Goal: Task Accomplishment & Management: Manage account settings

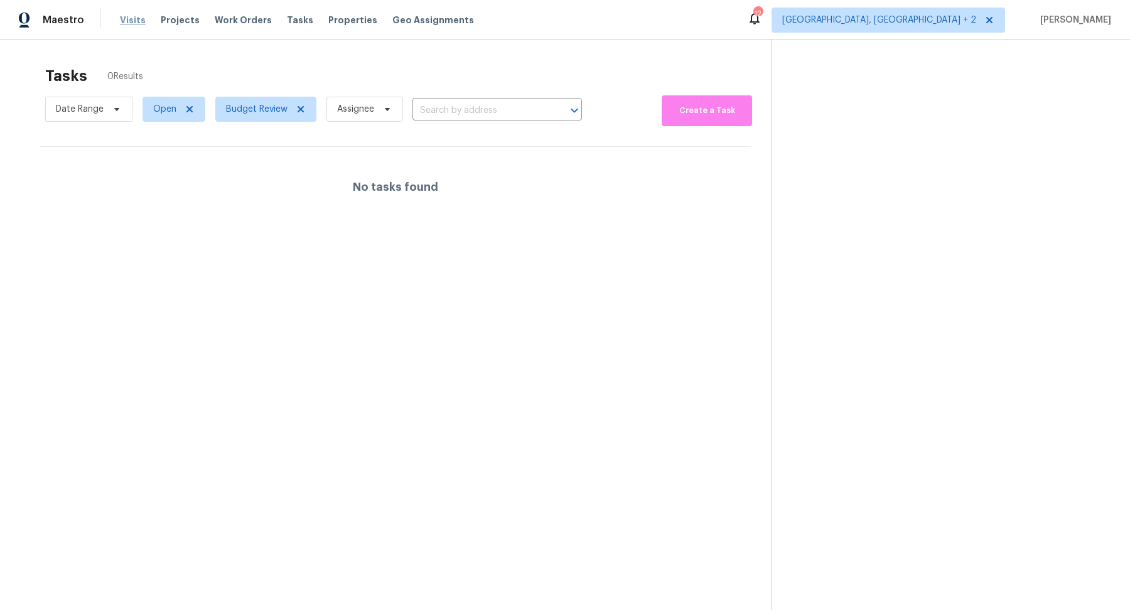
click at [126, 21] on span "Visits" at bounding box center [133, 20] width 26 height 13
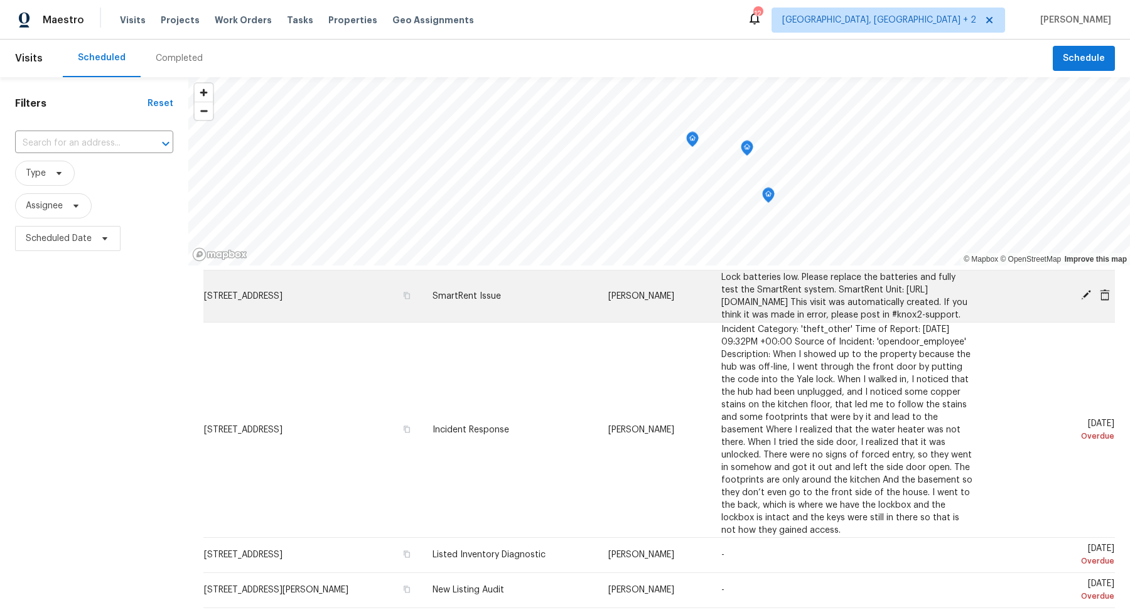
scroll to position [104, 0]
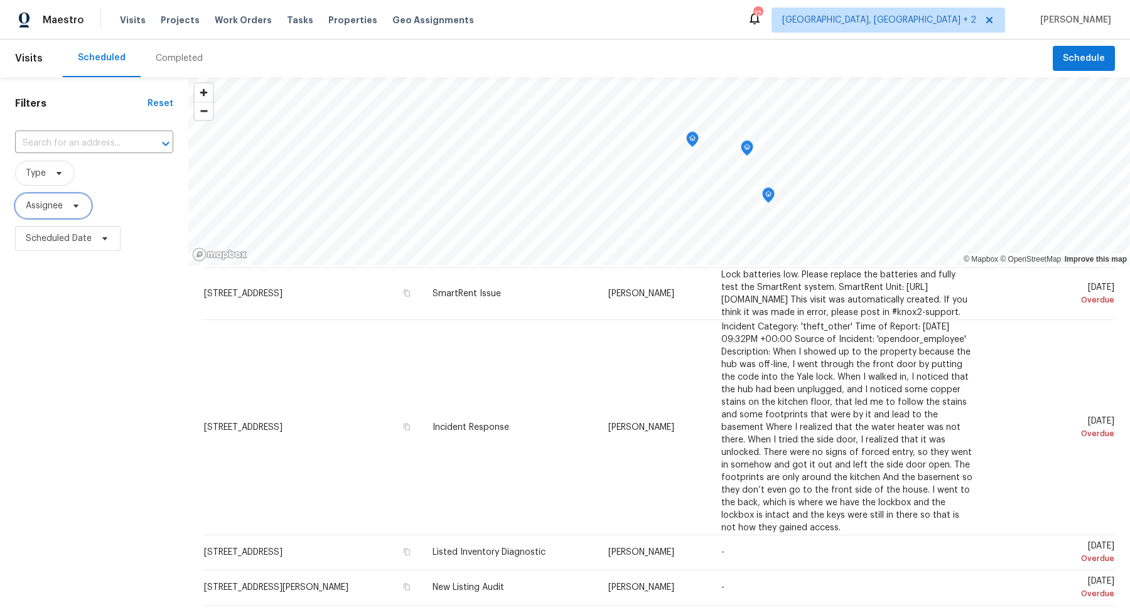
click at [67, 208] on span at bounding box center [74, 206] width 14 height 10
type input "r"
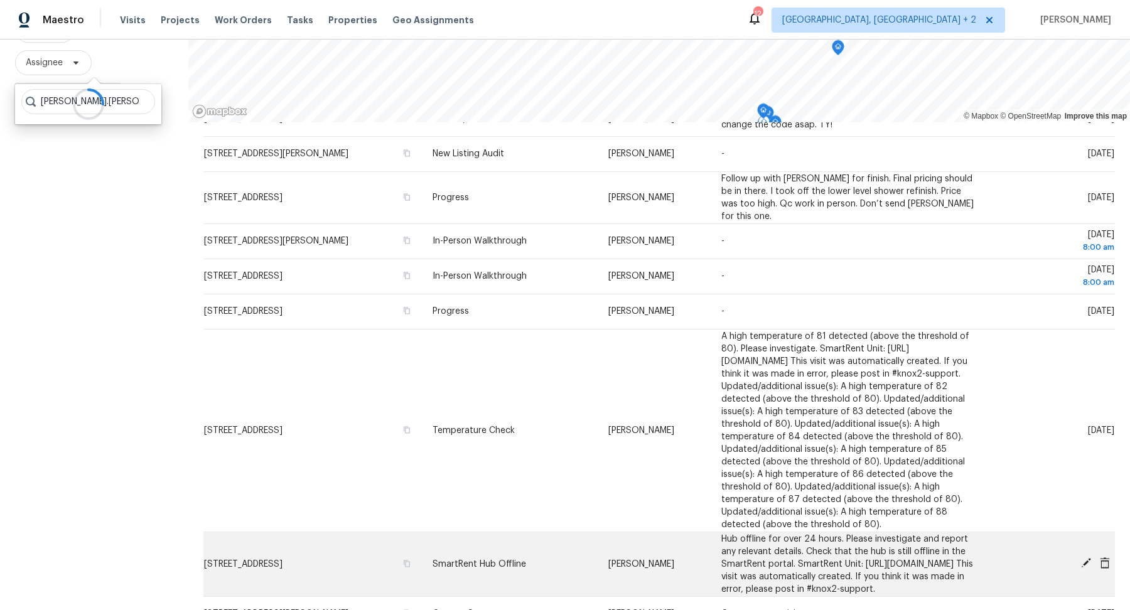
scroll to position [568, 0]
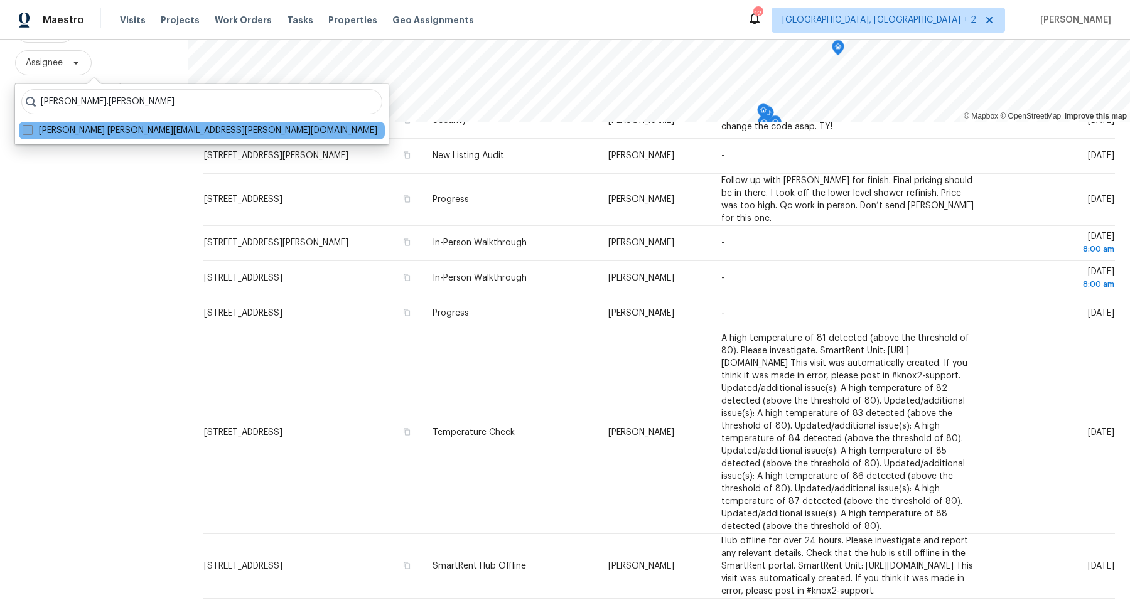
type input "[PERSON_NAME].[PERSON_NAME]"
click at [33, 133] on label "[PERSON_NAME] [PERSON_NAME][EMAIL_ADDRESS][PERSON_NAME][DOMAIN_NAME]" at bounding box center [200, 130] width 355 height 13
click at [31, 133] on input "[PERSON_NAME] [PERSON_NAME][EMAIL_ADDRESS][PERSON_NAME][DOMAIN_NAME]" at bounding box center [27, 128] width 8 height 8
checkbox input "true"
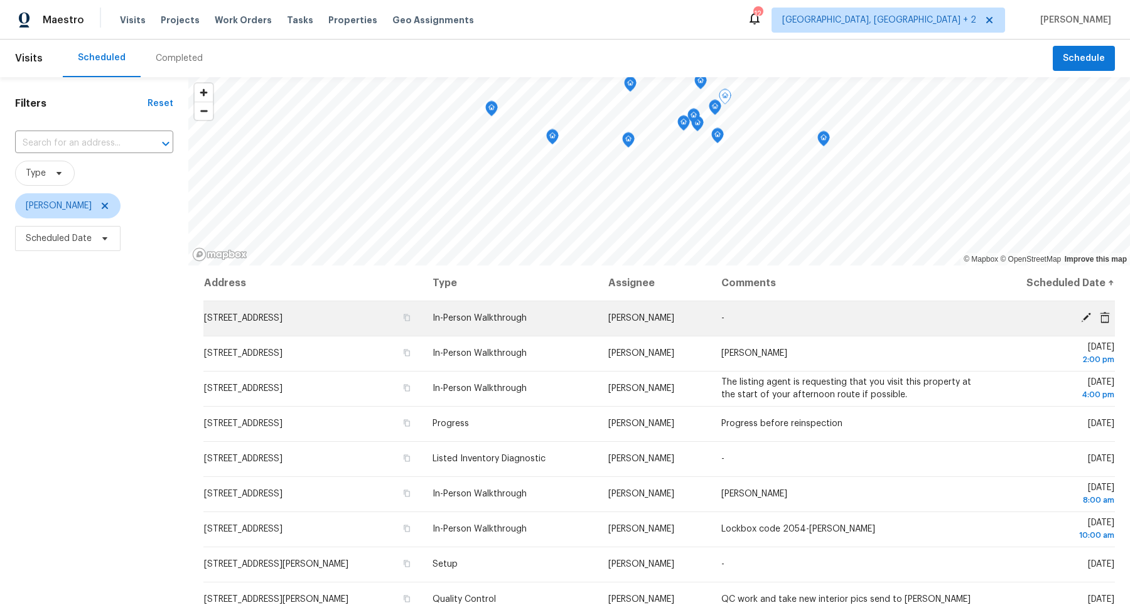
click at [1090, 316] on icon at bounding box center [1086, 317] width 11 height 11
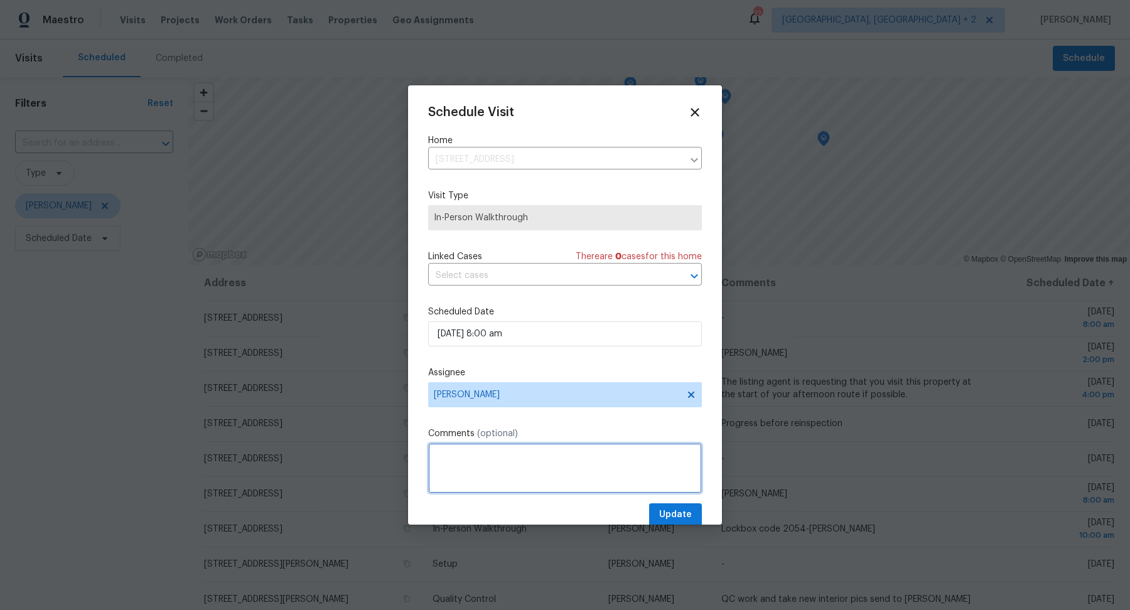
click at [522, 465] on textarea at bounding box center [565, 468] width 274 height 50
click at [695, 113] on icon at bounding box center [695, 112] width 9 height 9
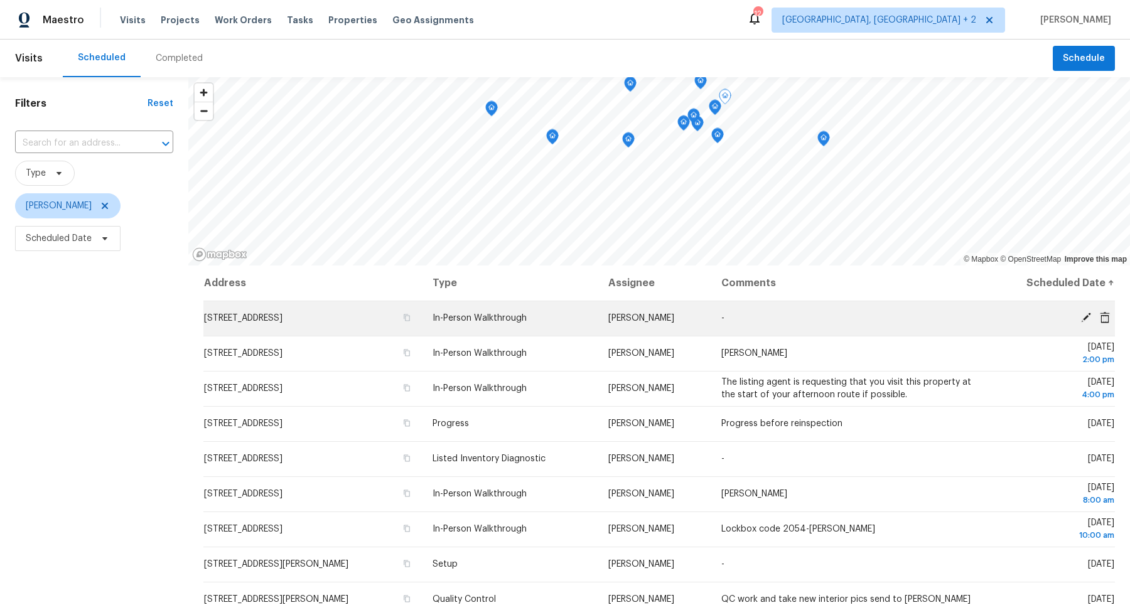
click at [1079, 316] on span at bounding box center [1086, 317] width 19 height 11
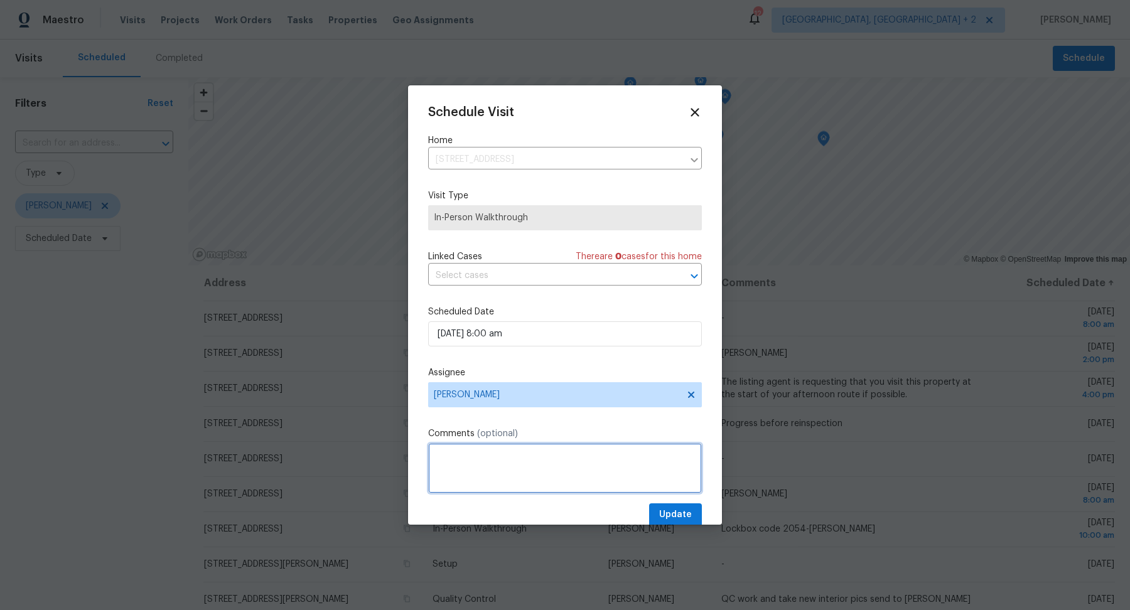
click at [496, 474] on textarea at bounding box center [565, 468] width 274 height 50
type textarea "[PERSON_NAME]"
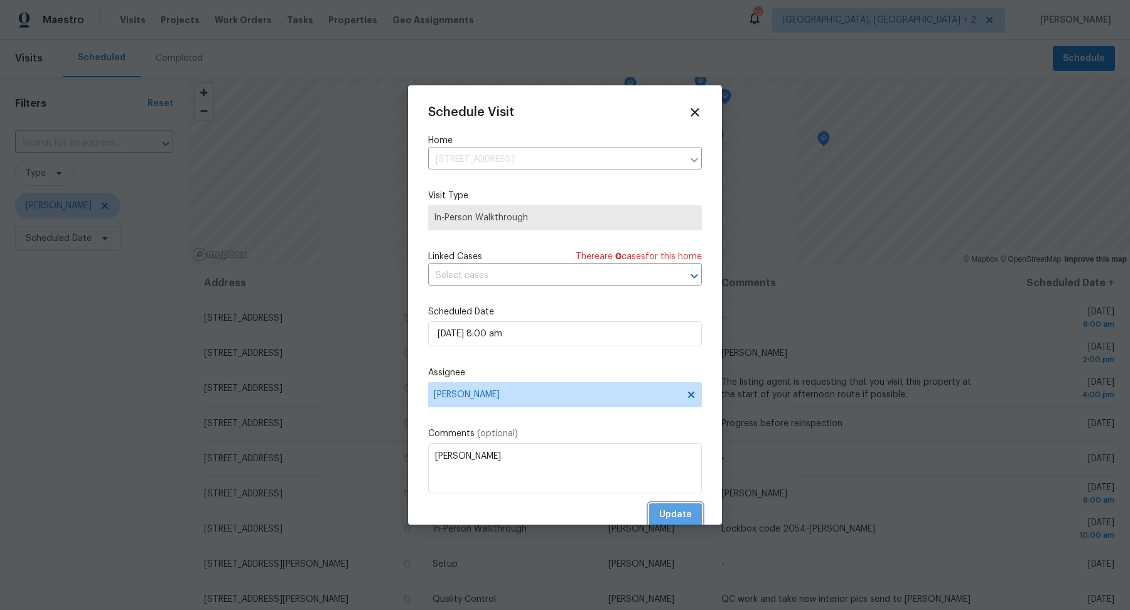
click at [678, 519] on span "Update" at bounding box center [675, 515] width 33 height 16
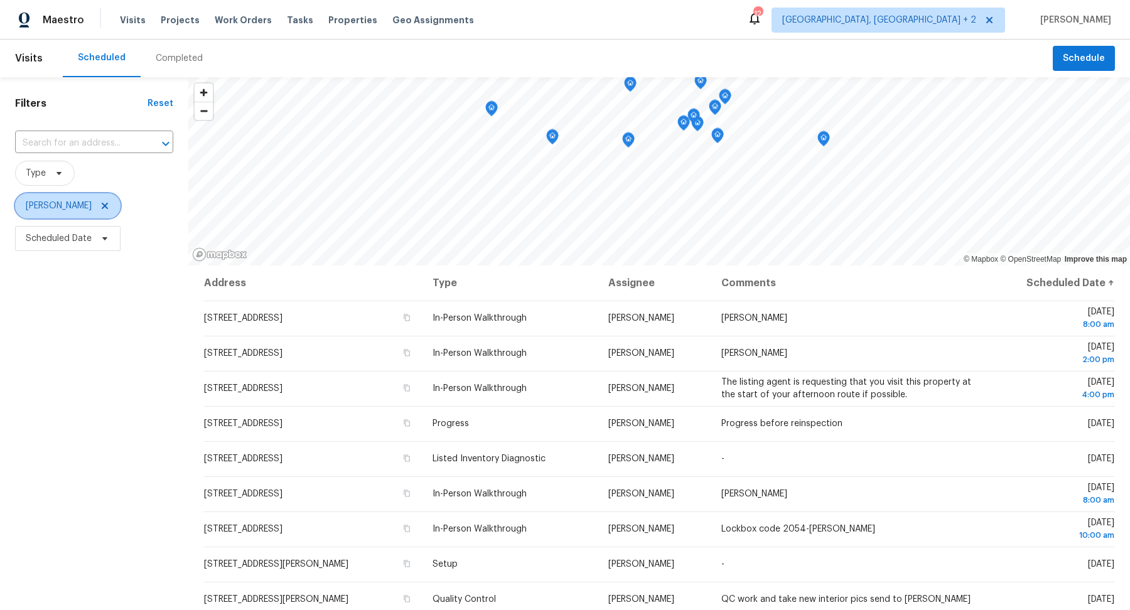
click at [108, 207] on icon at bounding box center [105, 206] width 6 height 6
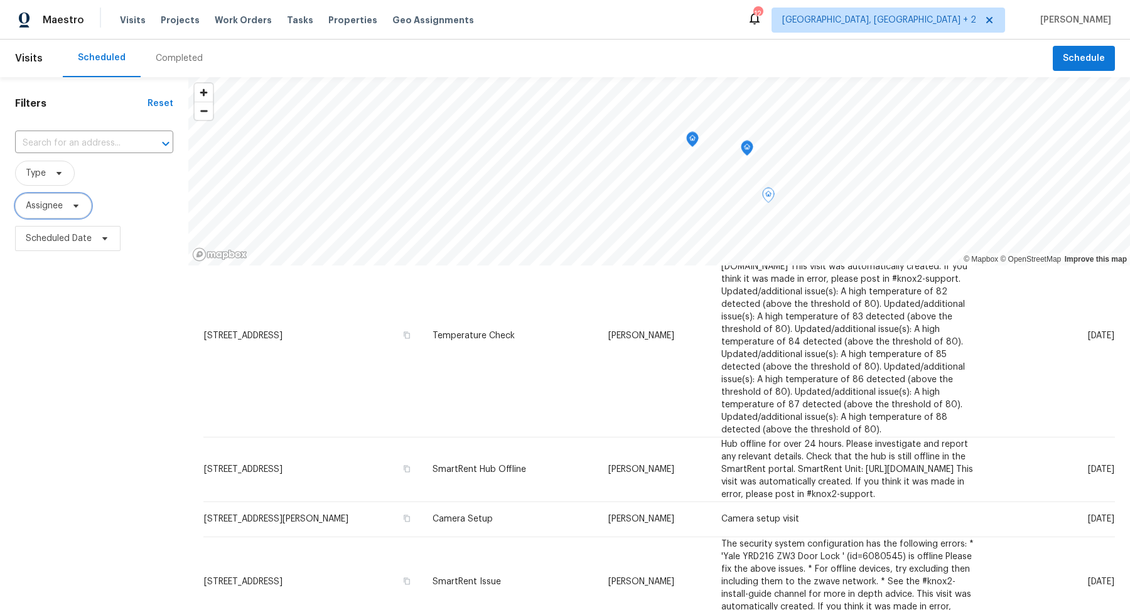
scroll to position [865, 0]
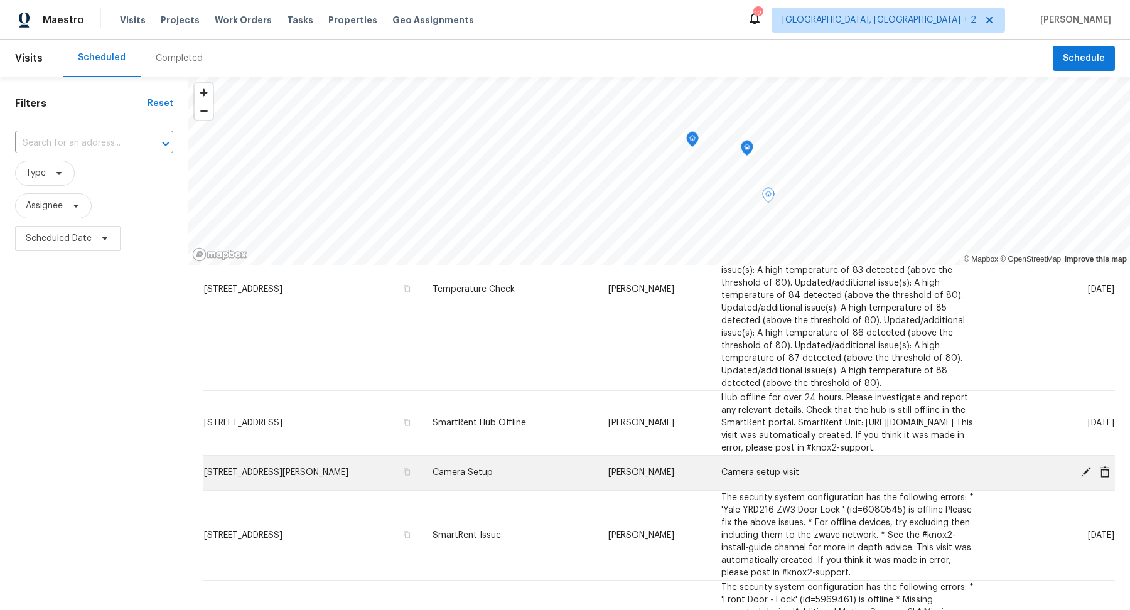
click at [1083, 473] on icon at bounding box center [1086, 472] width 10 height 10
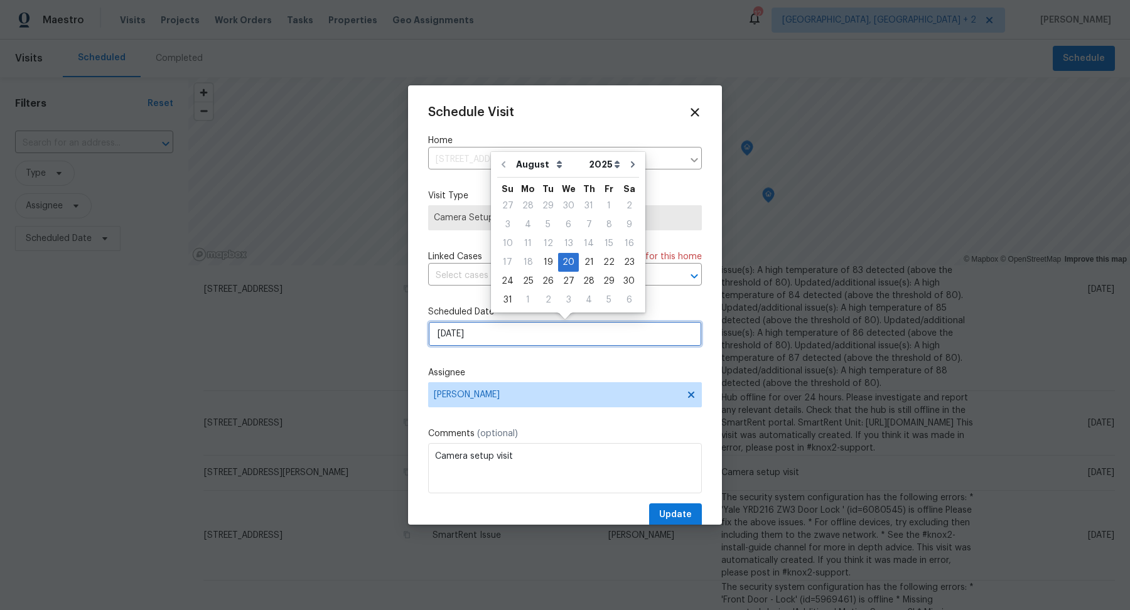
click at [614, 336] on input "[DATE]" at bounding box center [565, 334] width 274 height 25
click at [602, 263] on div "22" at bounding box center [609, 263] width 20 height 18
type input "[DATE]"
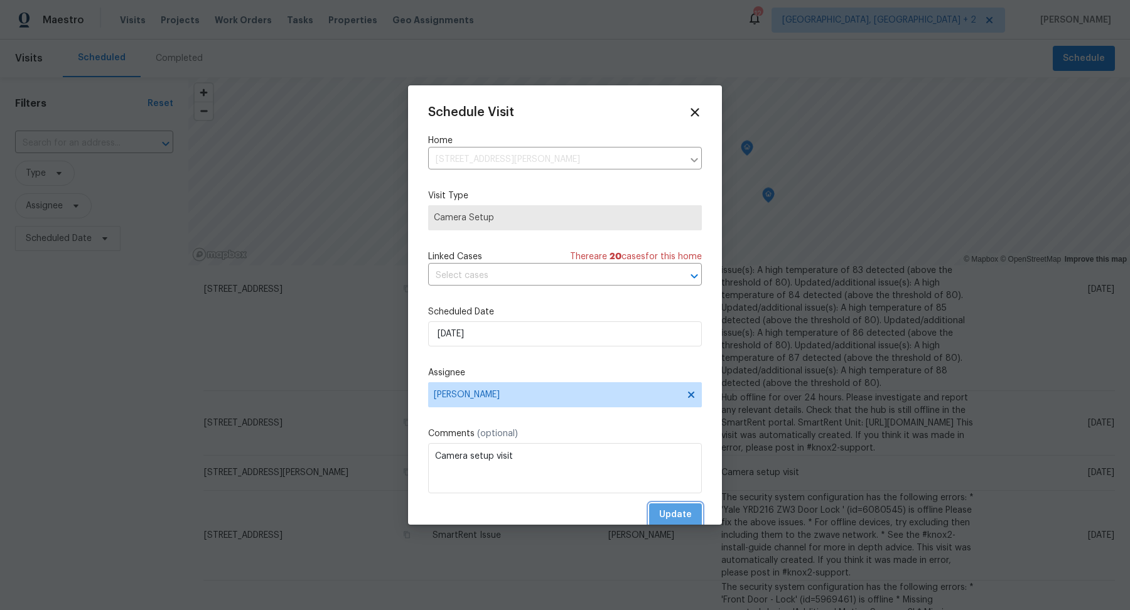
click at [666, 511] on span "Update" at bounding box center [675, 515] width 33 height 16
